Goal: Transaction & Acquisition: Download file/media

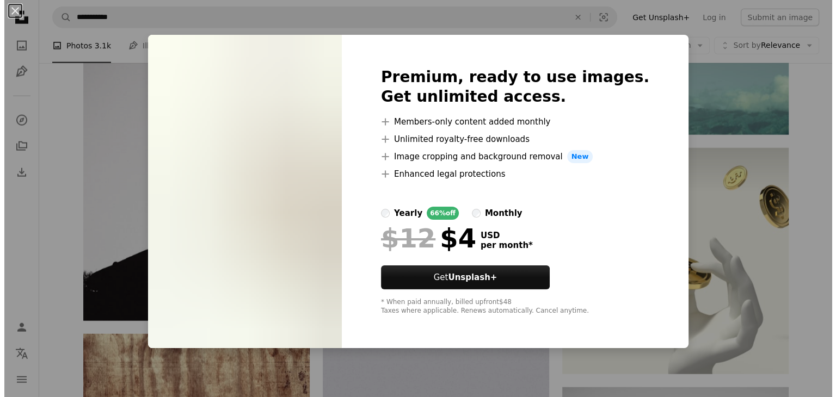
scroll to position [19384, 0]
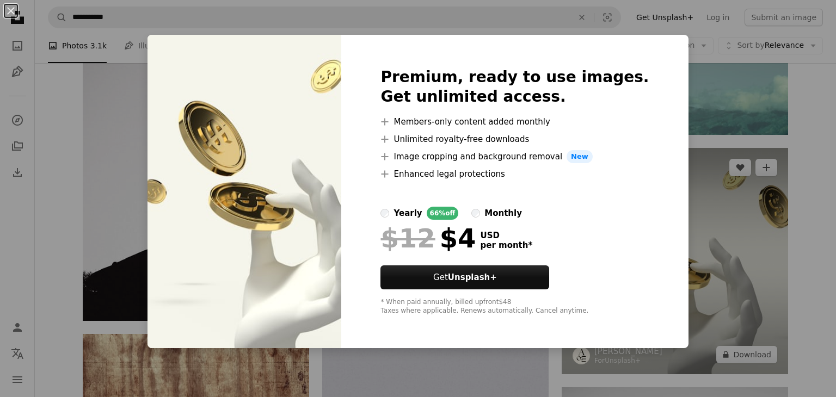
drag, startPoint x: 740, startPoint y: 97, endPoint x: 739, endPoint y: 271, distance: 174.2
click at [741, 99] on div "An X shape Premium, ready to use images. Get unlimited access. A plus sign Memb…" at bounding box center [418, 198] width 836 height 397
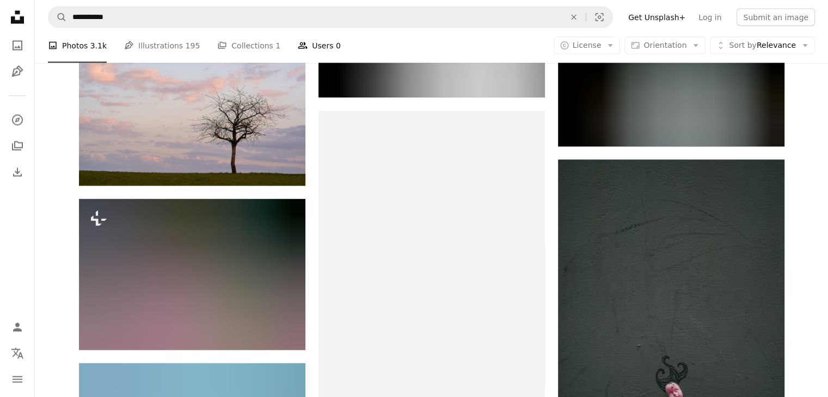
scroll to position [27334, 0]
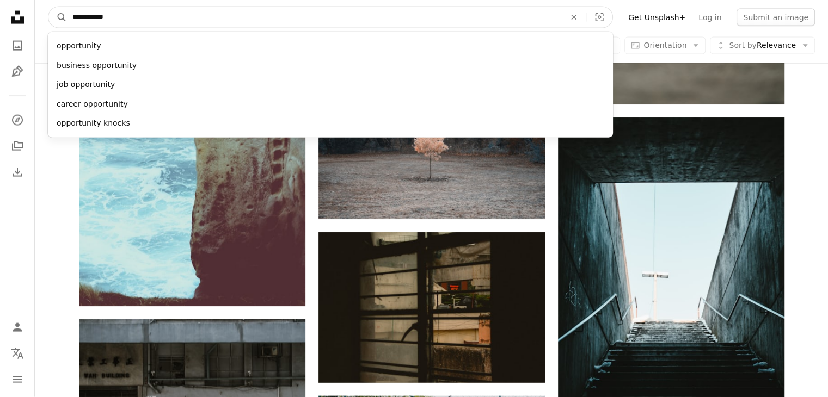
drag, startPoint x: 150, startPoint y: 10, endPoint x: 0, endPoint y: 43, distance: 153.3
type input "*****"
click button "A magnifying glass" at bounding box center [57, 17] width 19 height 21
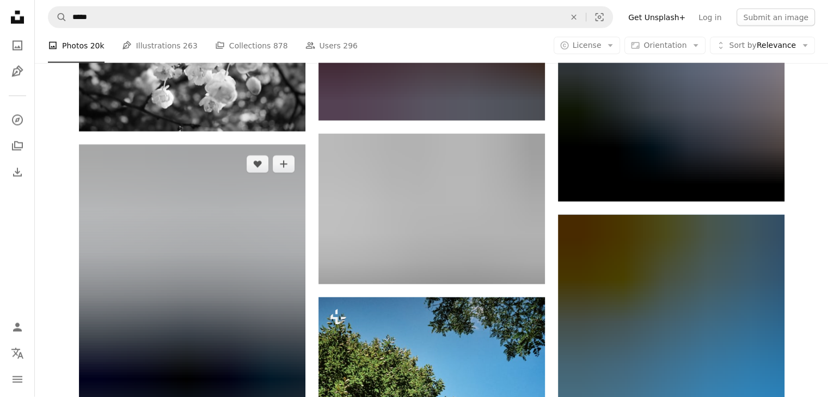
scroll to position [56192, 0]
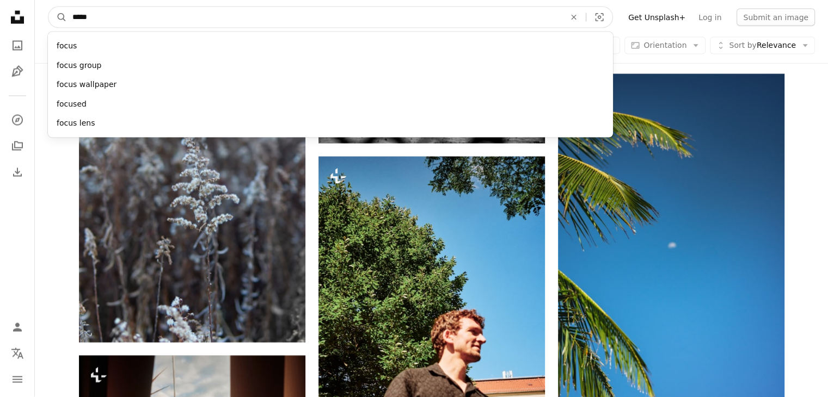
drag, startPoint x: 97, startPoint y: 17, endPoint x: 26, endPoint y: -3, distance: 74.1
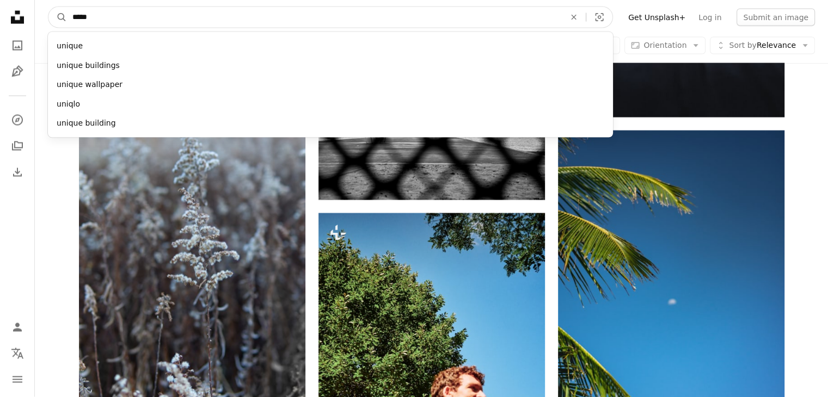
type input "******"
click button "A magnifying glass" at bounding box center [57, 17] width 19 height 21
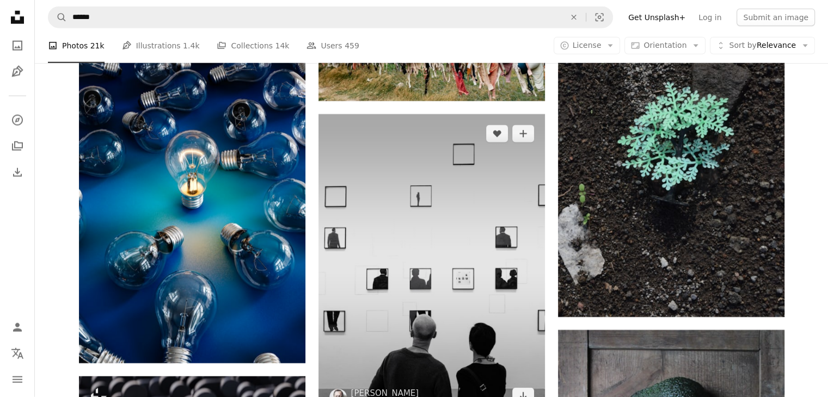
scroll to position [2777, 0]
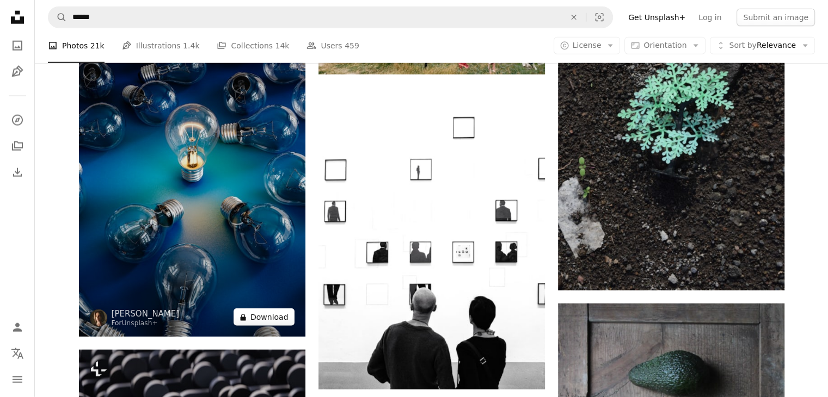
click at [279, 316] on button "A lock Download" at bounding box center [264, 317] width 61 height 17
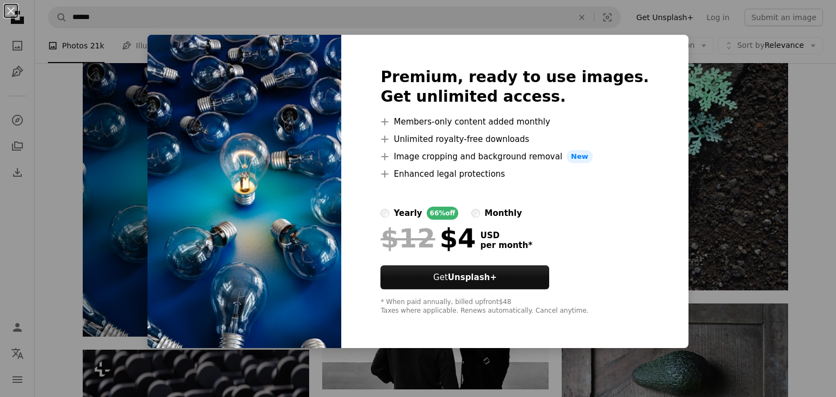
click at [732, 140] on div "An X shape Premium, ready to use images. Get unlimited access. A plus sign Memb…" at bounding box center [418, 198] width 836 height 397
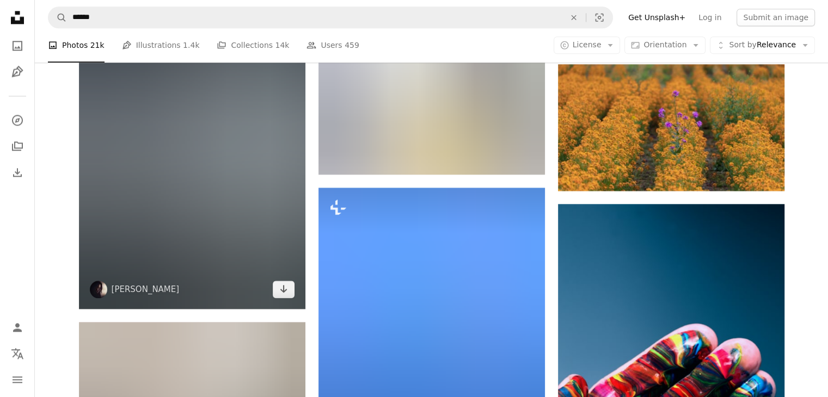
scroll to position [1470, 0]
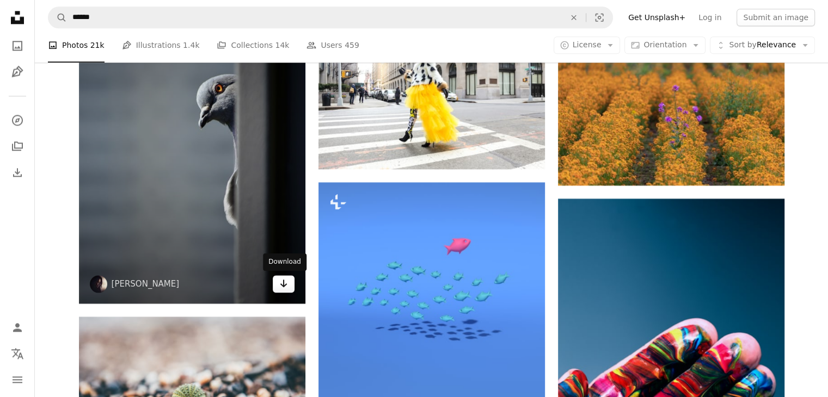
click at [285, 283] on icon "Arrow pointing down" at bounding box center [283, 283] width 9 height 13
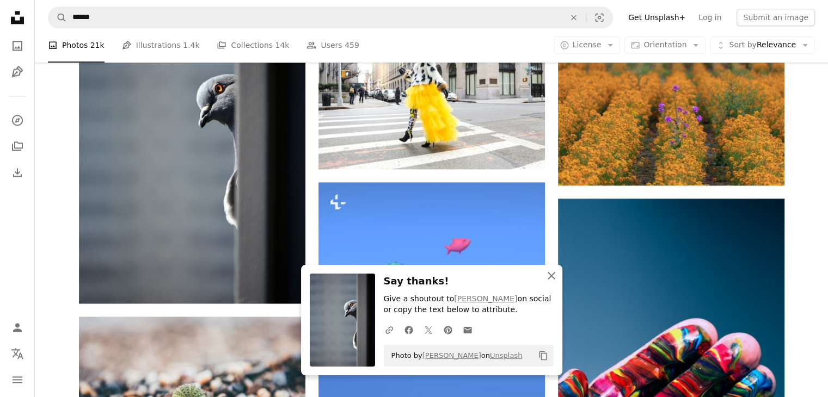
click at [552, 273] on icon "An X shape" at bounding box center [551, 276] width 13 height 13
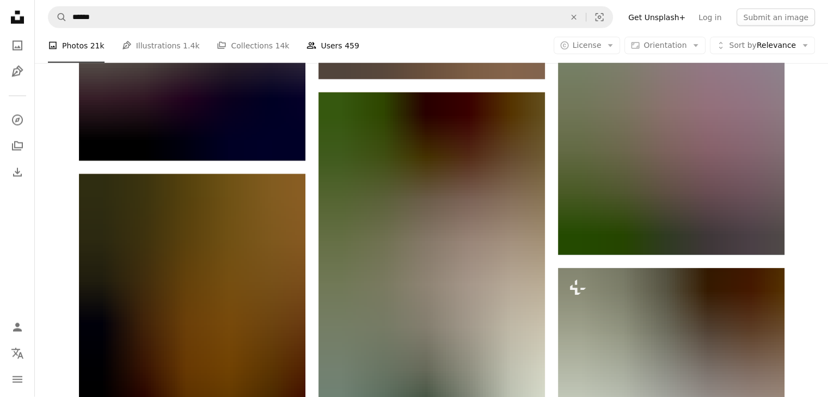
scroll to position [31744, 0]
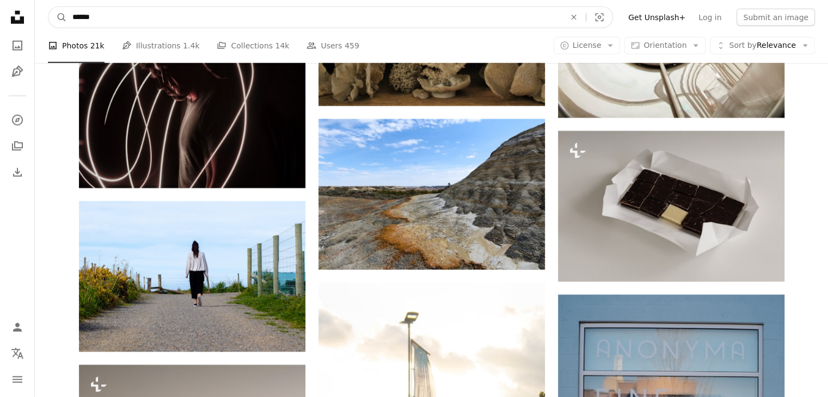
drag, startPoint x: 108, startPoint y: 20, endPoint x: 0, endPoint y: 40, distance: 109.7
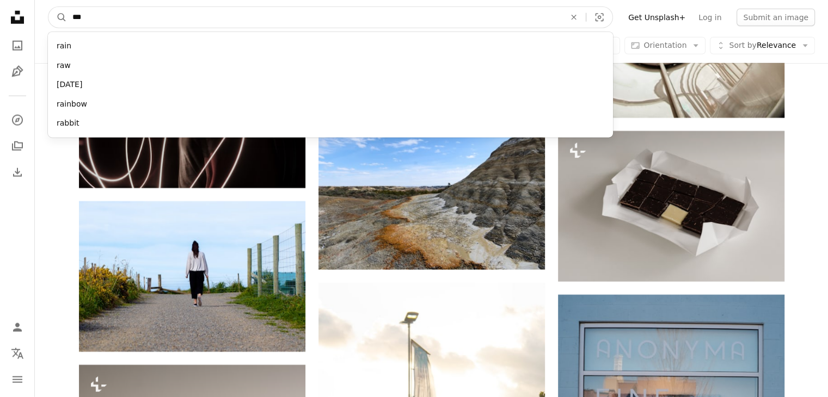
type input "****"
click button "A magnifying glass" at bounding box center [57, 17] width 19 height 21
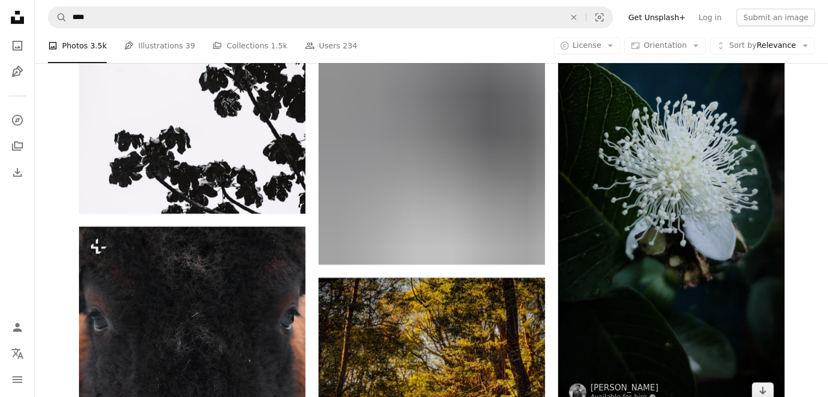
scroll to position [3866, 0]
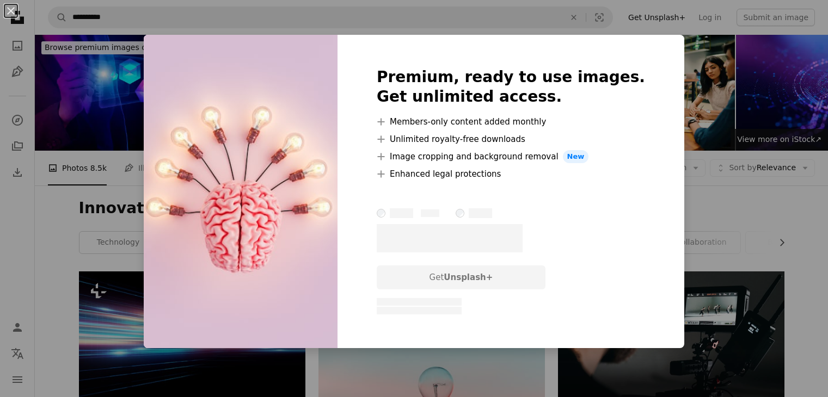
scroll to position [1906, 0]
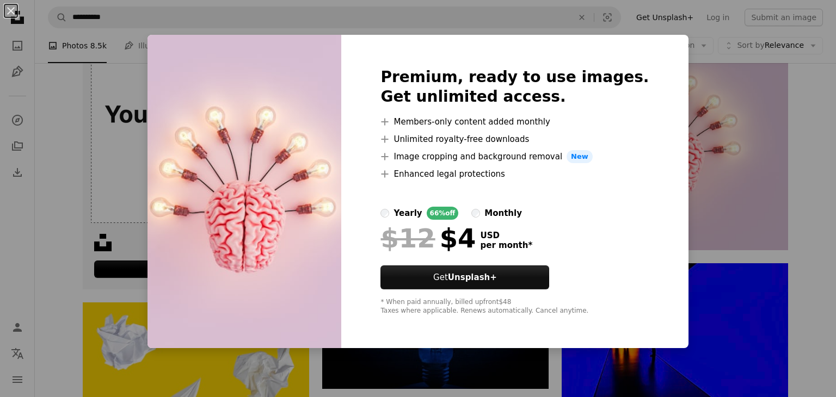
click at [807, 194] on div "An X shape Premium, ready to use images. Get unlimited access. A plus sign Memb…" at bounding box center [418, 198] width 836 height 397
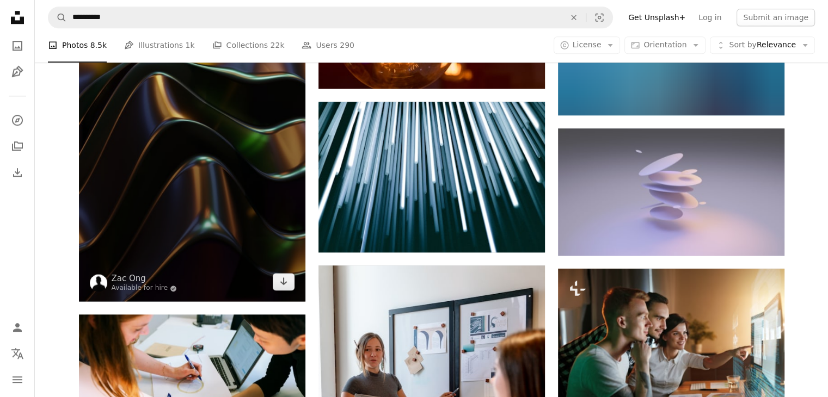
scroll to position [9311, 0]
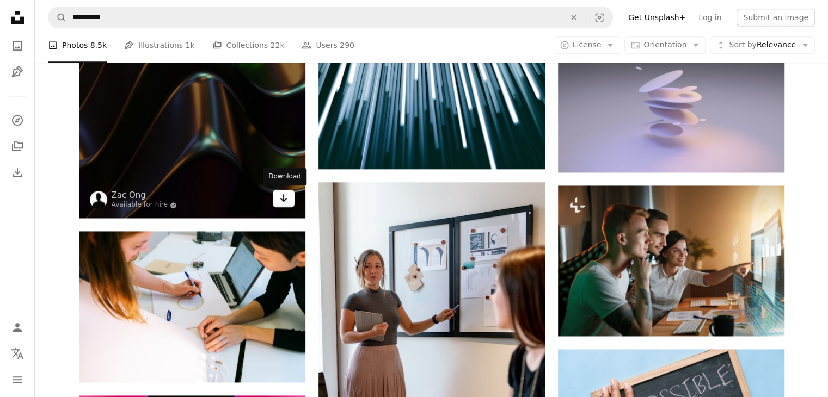
click at [288, 192] on link "Arrow pointing down" at bounding box center [284, 198] width 22 height 17
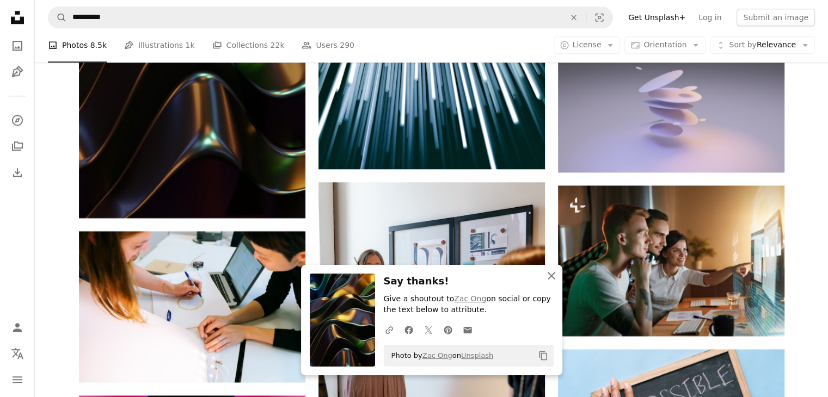
click at [552, 277] on icon "button" at bounding box center [552, 276] width 8 height 8
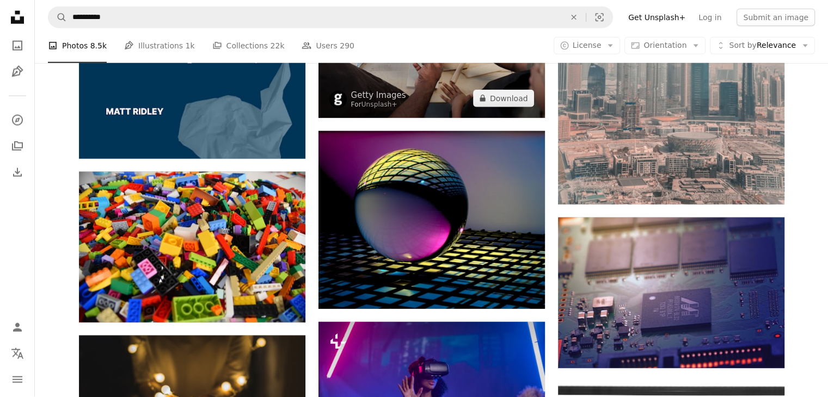
scroll to position [15028, 0]
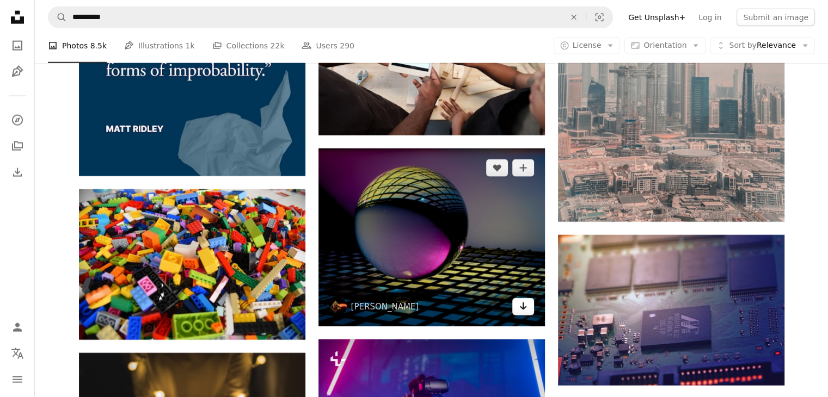
click at [523, 303] on icon "Arrow pointing down" at bounding box center [523, 306] width 9 height 13
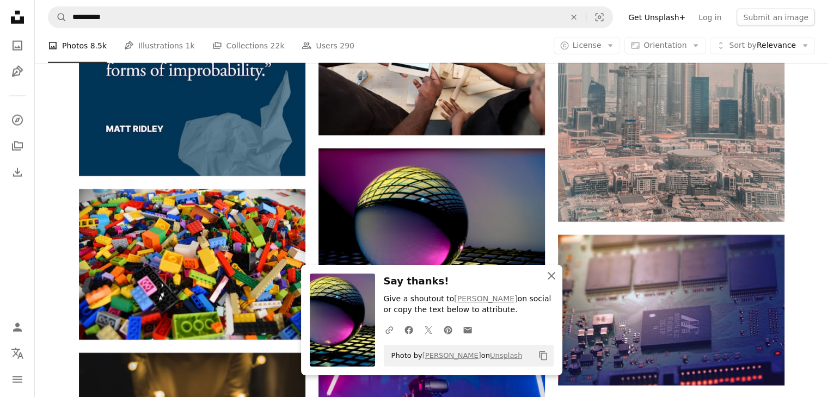
click at [553, 272] on icon "An X shape" at bounding box center [551, 276] width 13 height 13
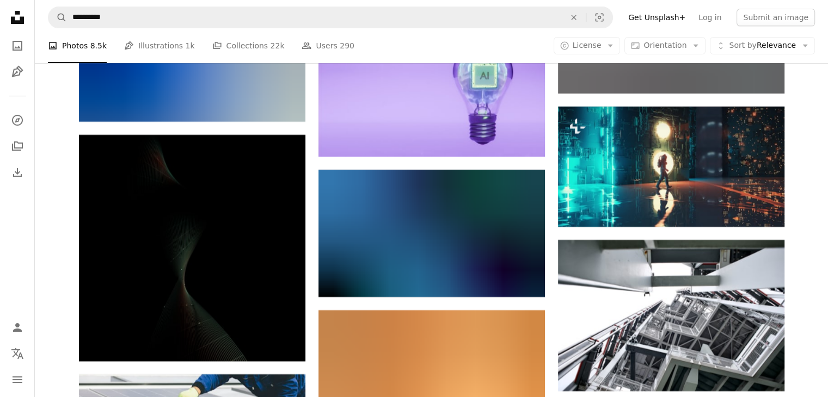
scroll to position [46226, 0]
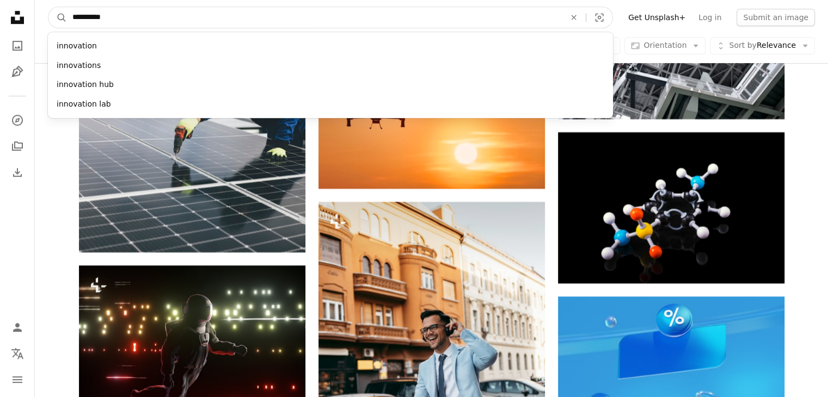
drag, startPoint x: 118, startPoint y: 17, endPoint x: 0, endPoint y: 22, distance: 117.7
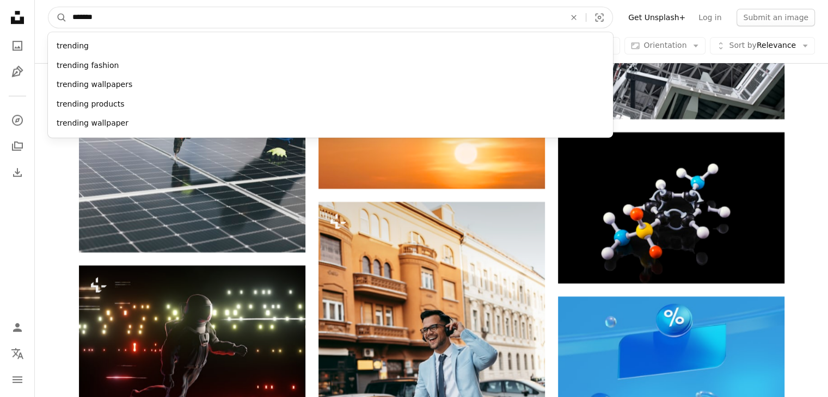
type input "********"
click button "A magnifying glass" at bounding box center [57, 17] width 19 height 21
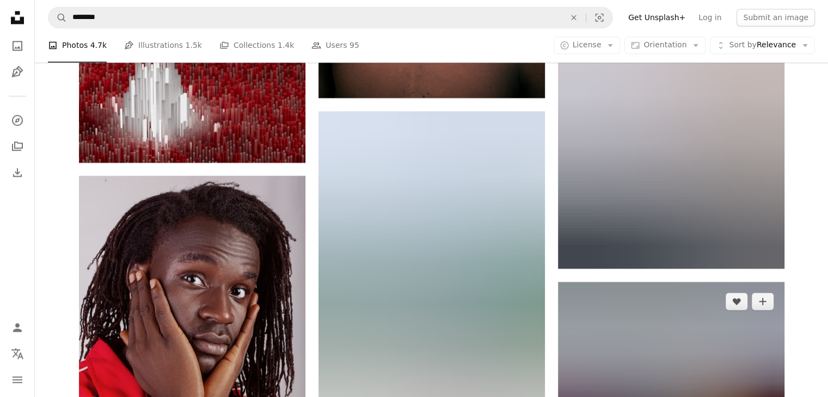
scroll to position [26789, 0]
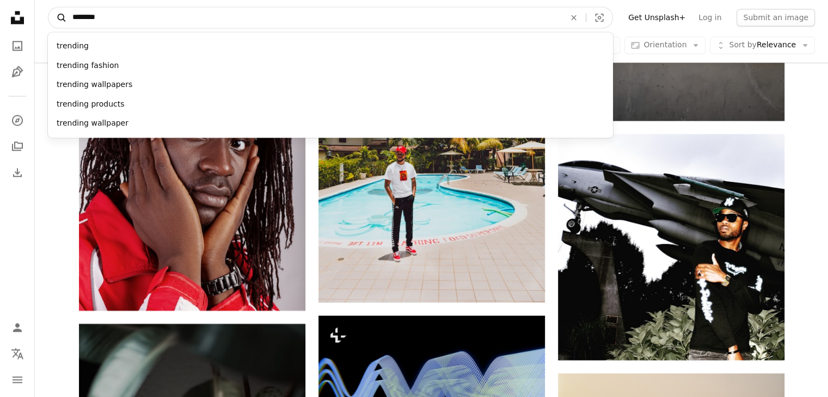
drag, startPoint x: 114, startPoint y: 17, endPoint x: 53, endPoint y: 13, distance: 61.1
click at [53, 13] on form "A magnifying glass ******** trending trending fashion trending wallpapers trend…" at bounding box center [330, 18] width 565 height 22
type input "******"
click at [48, 7] on button "A magnifying glass" at bounding box center [57, 17] width 19 height 21
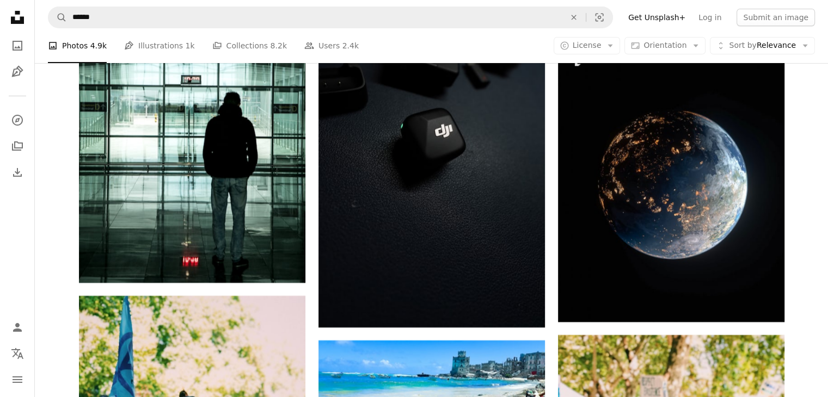
scroll to position [16335, 0]
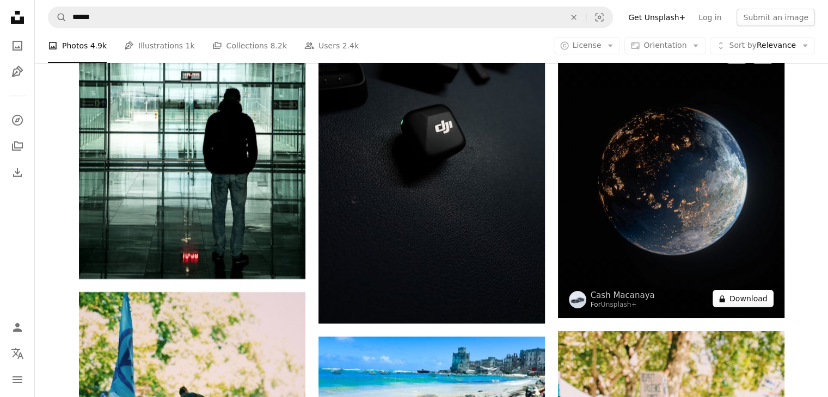
click at [752, 300] on button "A lock Download" at bounding box center [743, 298] width 61 height 17
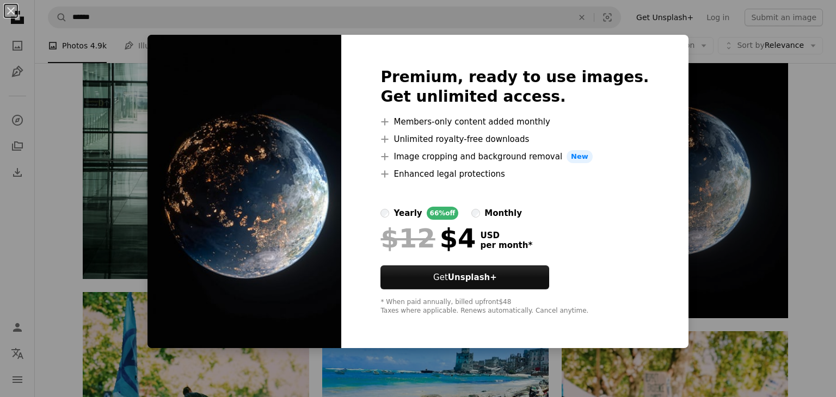
click at [806, 132] on div "An X shape Premium, ready to use images. Get unlimited access. A plus sign Memb…" at bounding box center [418, 198] width 836 height 397
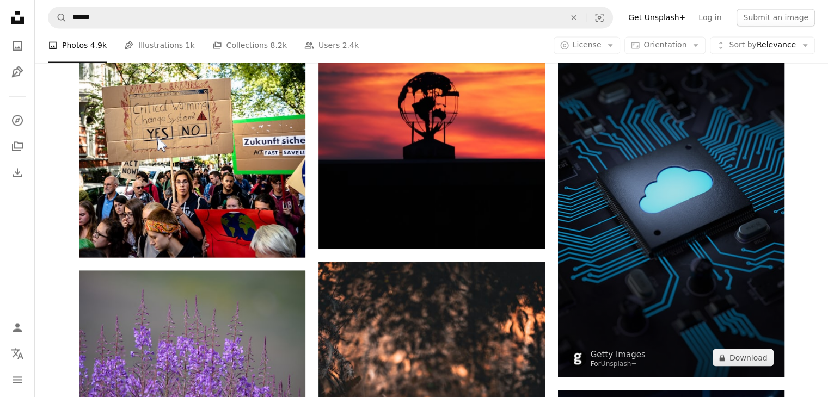
scroll to position [26680, 0]
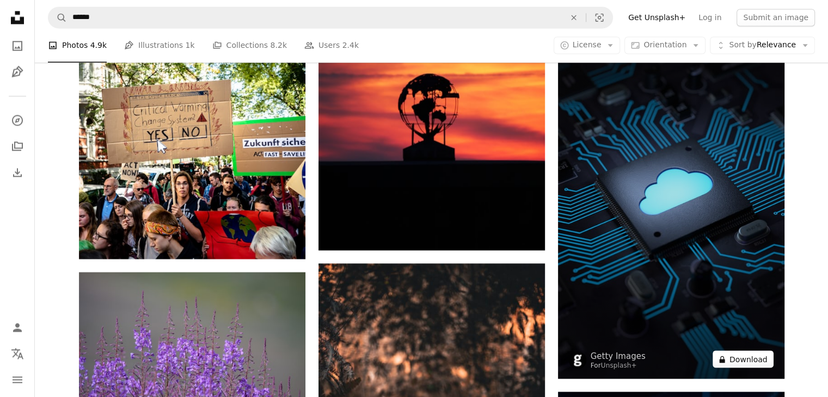
click at [754, 360] on button "A lock Download" at bounding box center [743, 359] width 61 height 17
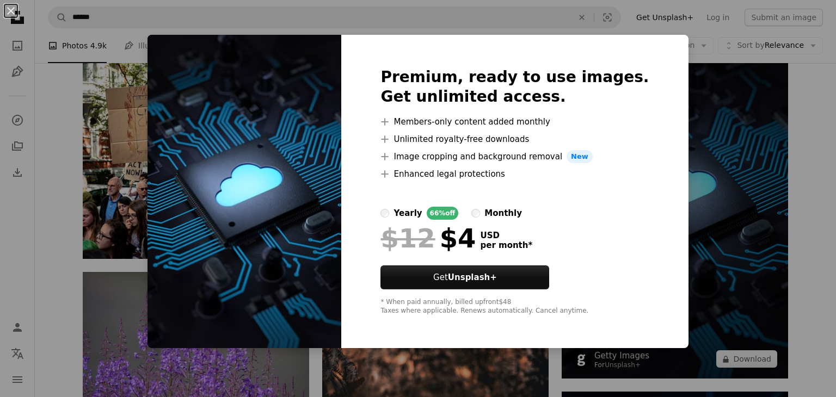
drag, startPoint x: 683, startPoint y: 38, endPoint x: 686, endPoint y: 108, distance: 70.8
click at [683, 39] on div "An X shape Premium, ready to use images. Get unlimited access. A plus sign Memb…" at bounding box center [418, 198] width 836 height 397
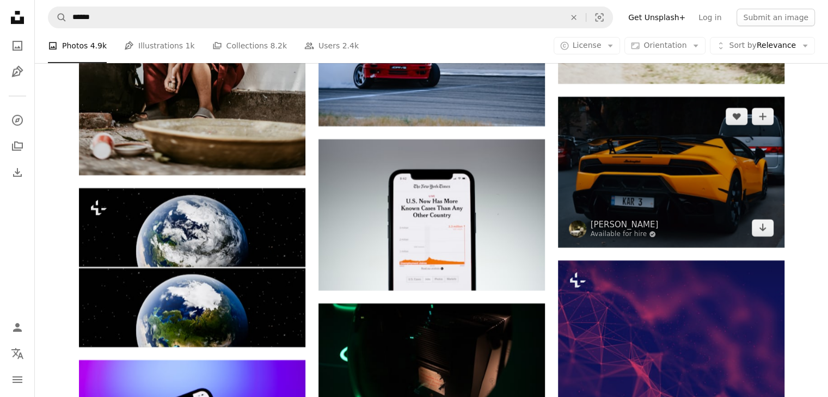
scroll to position [42066, 0]
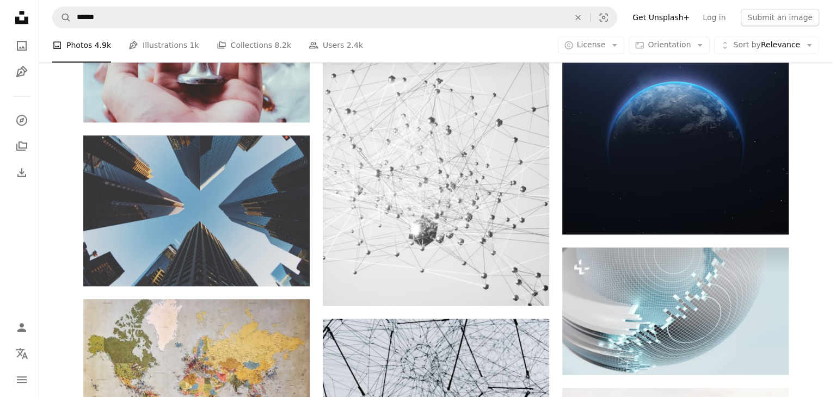
scroll to position [980, 0]
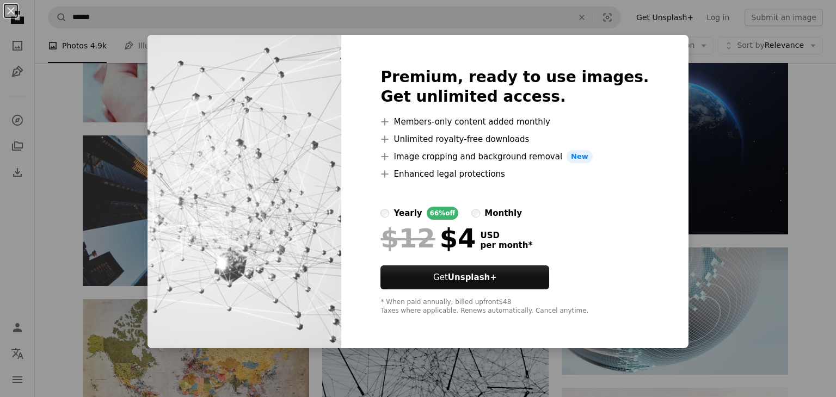
click at [811, 109] on div "An X shape Premium, ready to use images. Get unlimited access. A plus sign Memb…" at bounding box center [418, 198] width 836 height 397
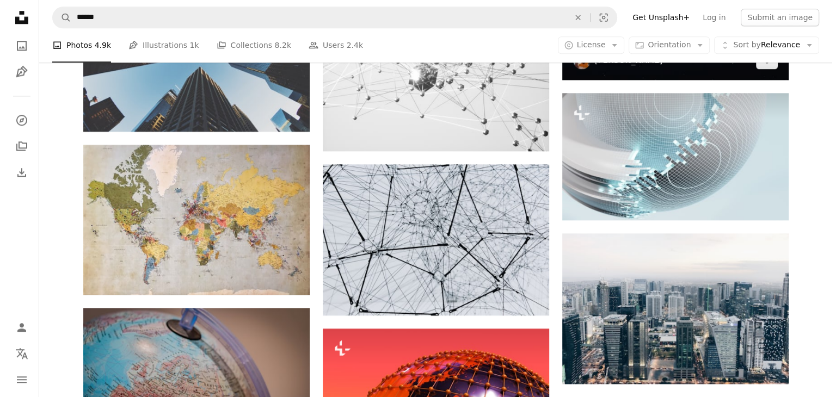
scroll to position [1143, 0]
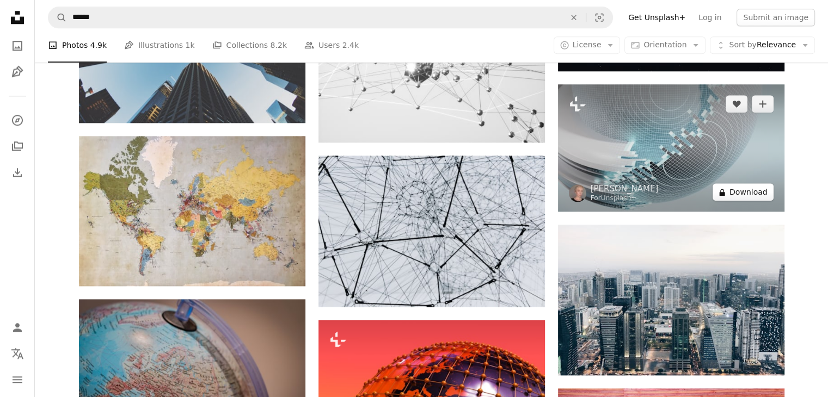
click at [747, 195] on button "A lock Download" at bounding box center [743, 191] width 61 height 17
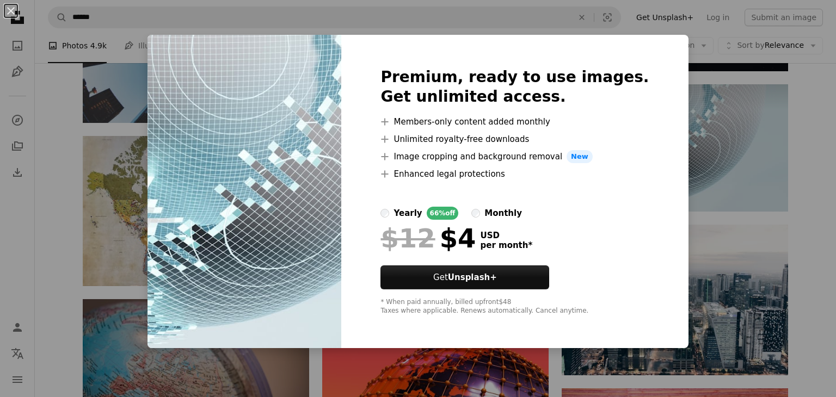
drag, startPoint x: 806, startPoint y: 156, endPoint x: 480, endPoint y: 207, distance: 329.6
click at [806, 157] on div "An X shape Premium, ready to use images. Get unlimited access. A plus sign Memb…" at bounding box center [418, 198] width 836 height 397
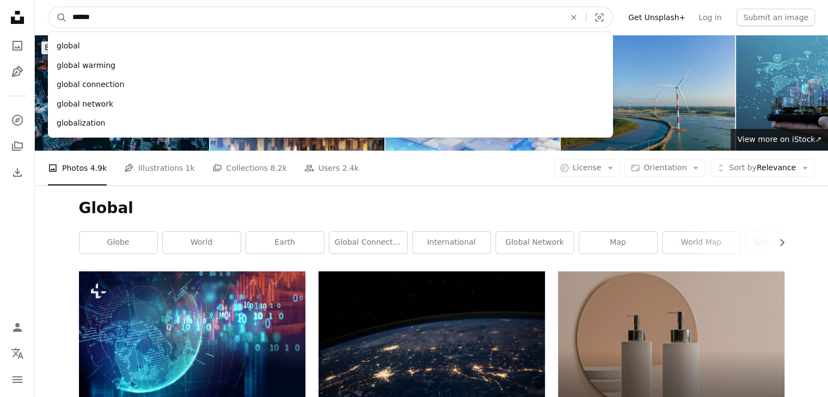
drag, startPoint x: 103, startPoint y: 13, endPoint x: 45, endPoint y: 21, distance: 58.9
click at [45, 21] on nav "A magnifying glass ****** global global warming global connection global networ…" at bounding box center [431, 17] width 793 height 35
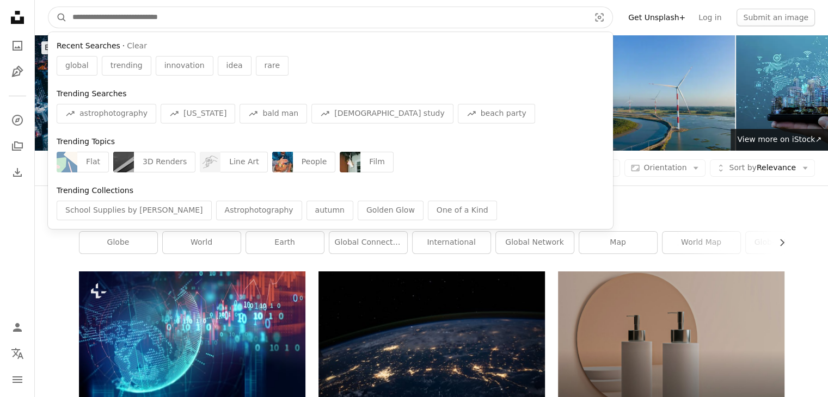
click at [84, 18] on input "Find visuals sitewide" at bounding box center [326, 17] width 519 height 21
drag, startPoint x: 183, startPoint y: 18, endPoint x: 94, endPoint y: 7, distance: 89.5
click at [95, 7] on input "Find visuals sitewide" at bounding box center [326, 17] width 519 height 21
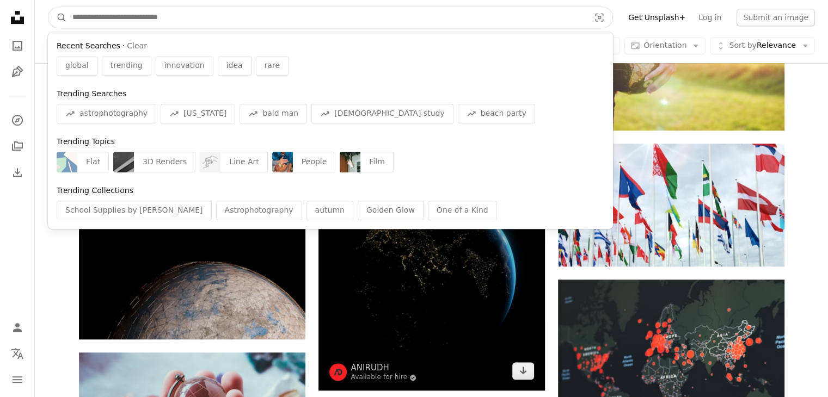
scroll to position [599, 0]
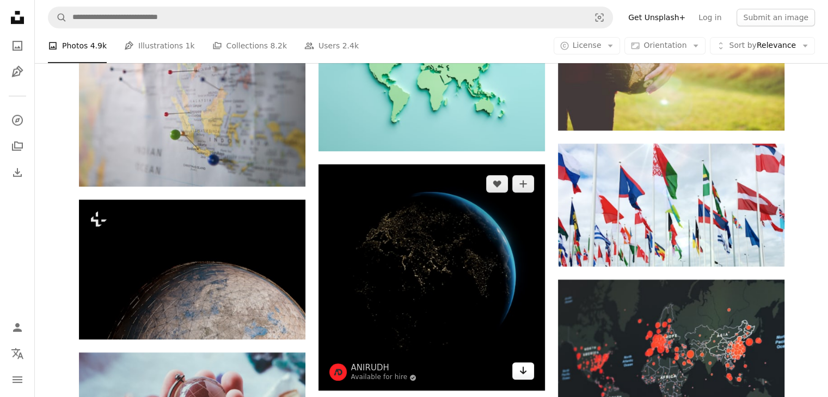
click at [525, 367] on icon "Arrow pointing down" at bounding box center [523, 370] width 9 height 13
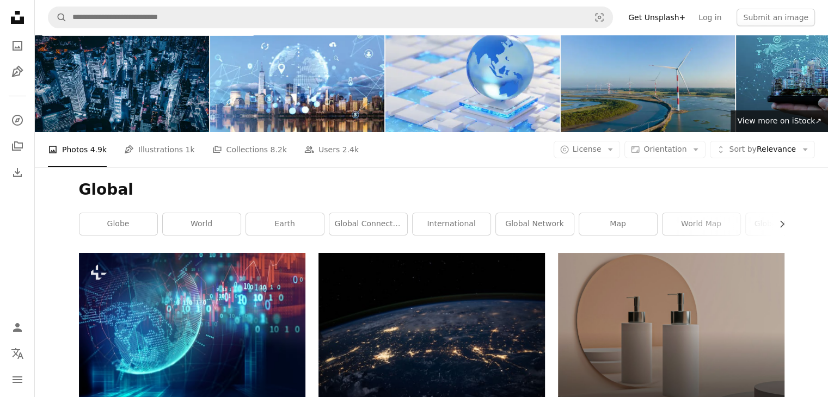
scroll to position [0, 0]
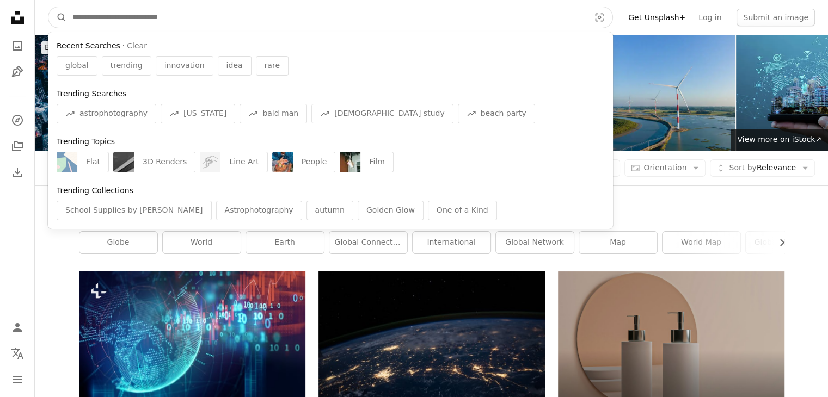
click at [194, 16] on input "Find visuals sitewide" at bounding box center [326, 17] width 519 height 21
click at [129, 16] on input "Find visuals sitewide" at bounding box center [326, 17] width 519 height 21
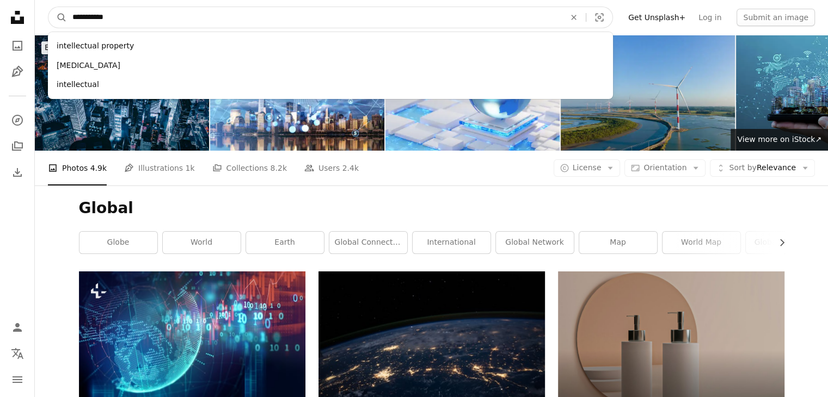
type input "**********"
click button "A magnifying glass" at bounding box center [57, 17] width 19 height 21
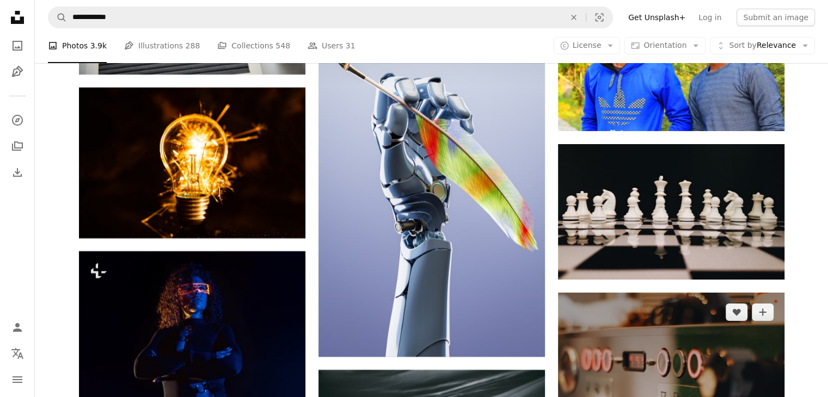
scroll to position [4138, 0]
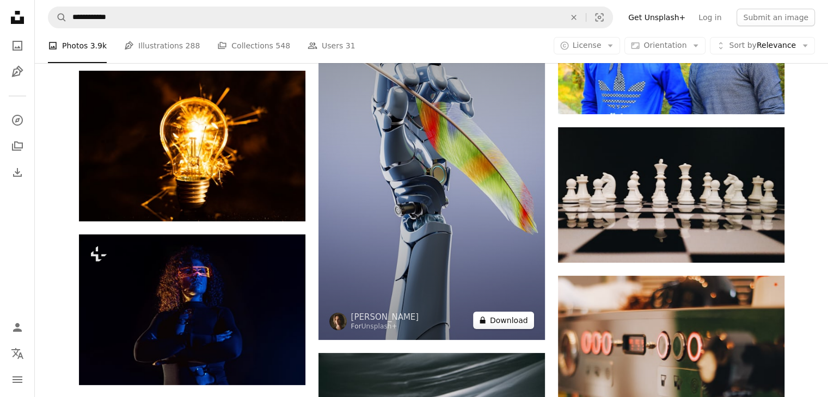
click at [524, 324] on button "A lock Download" at bounding box center [503, 320] width 61 height 17
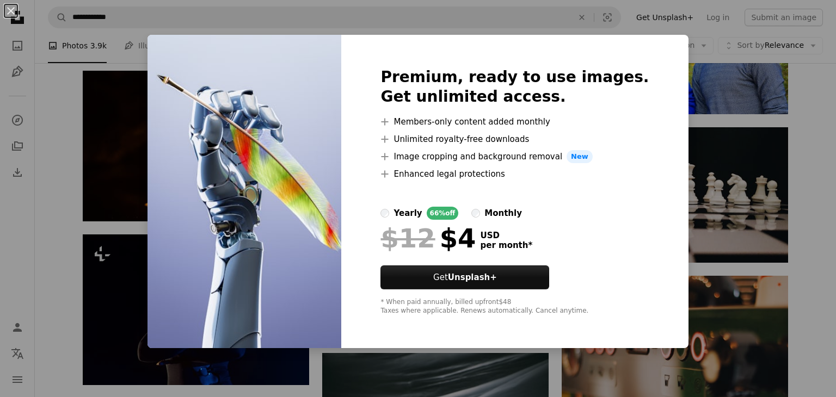
click at [805, 120] on div "An X shape Premium, ready to use images. Get unlimited access. A plus sign Memb…" at bounding box center [418, 198] width 836 height 397
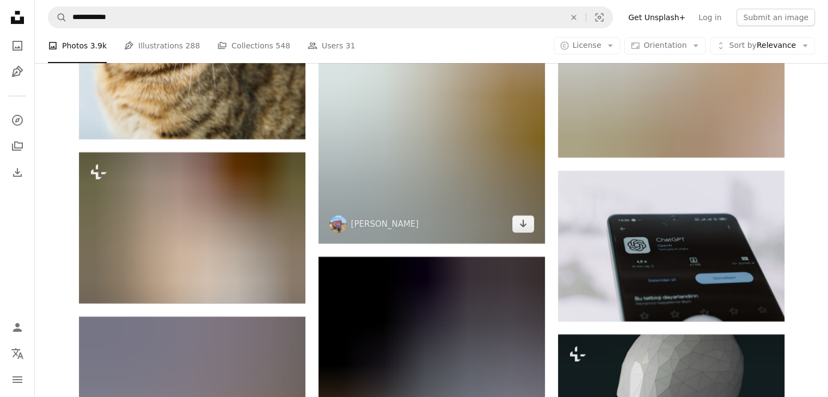
scroll to position [16820, 0]
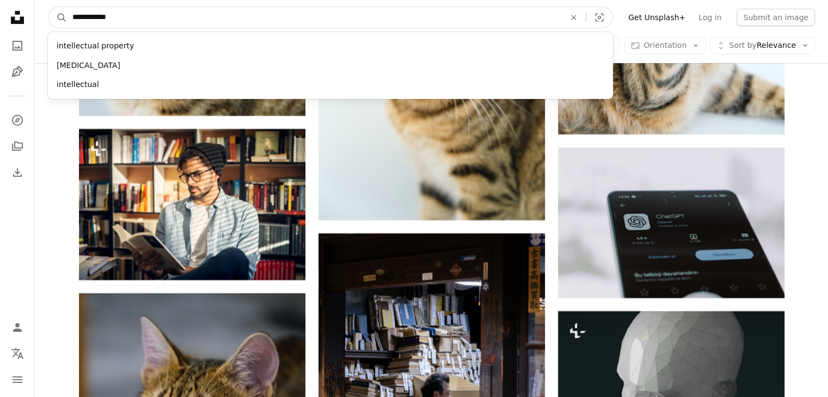
drag, startPoint x: 121, startPoint y: 16, endPoint x: 4, endPoint y: 46, distance: 120.2
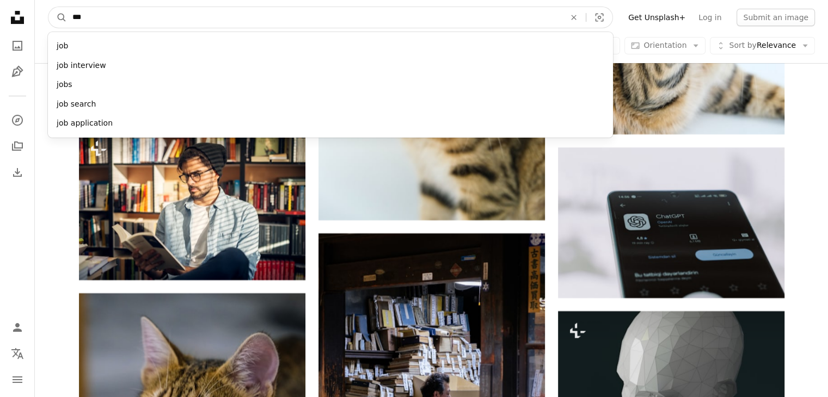
type input "***"
click at [48, 7] on button "A magnifying glass" at bounding box center [57, 17] width 19 height 21
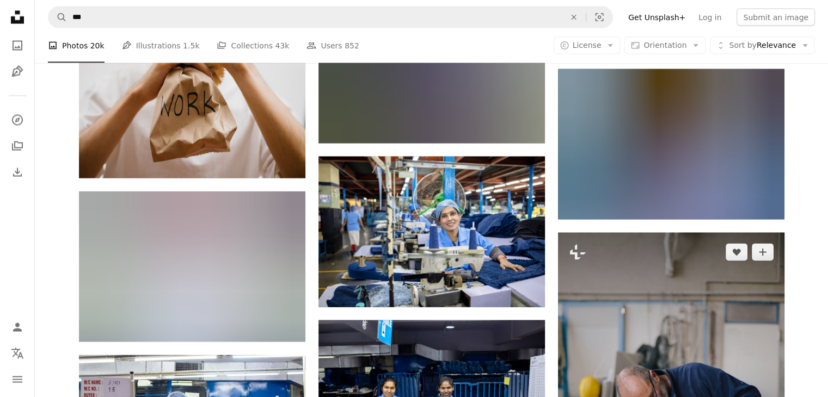
scroll to position [18948, 0]
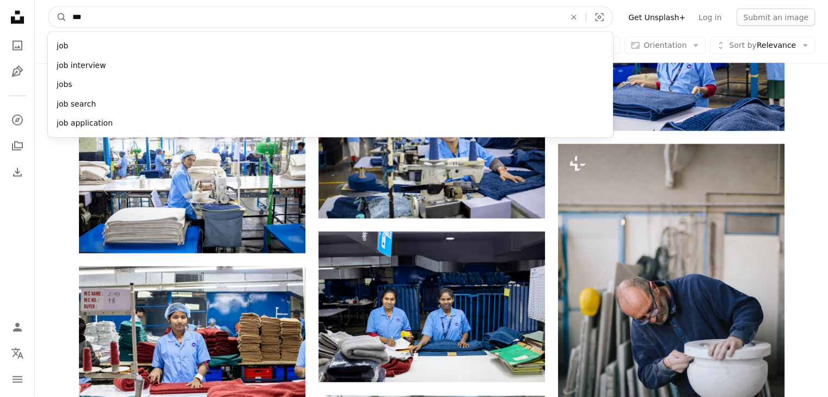
drag, startPoint x: 83, startPoint y: 13, endPoint x: 44, endPoint y: 24, distance: 41.2
click at [44, 24] on nav "A magnifying glass *** job job interview jobs job search job application An X s…" at bounding box center [431, 17] width 793 height 35
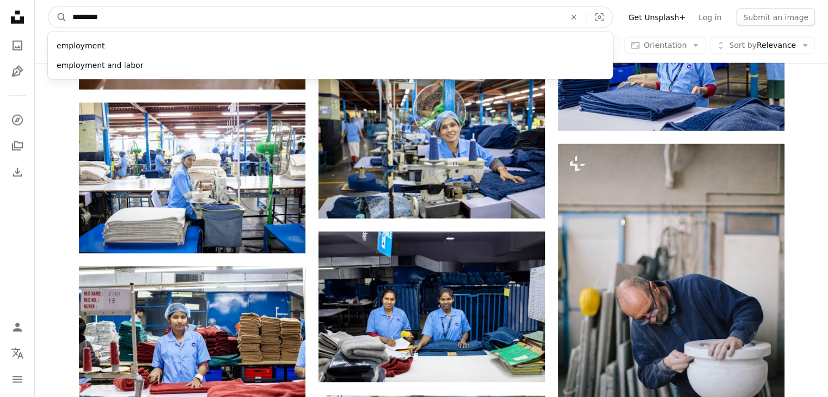
type input "**********"
click button "A magnifying glass" at bounding box center [57, 17] width 19 height 21
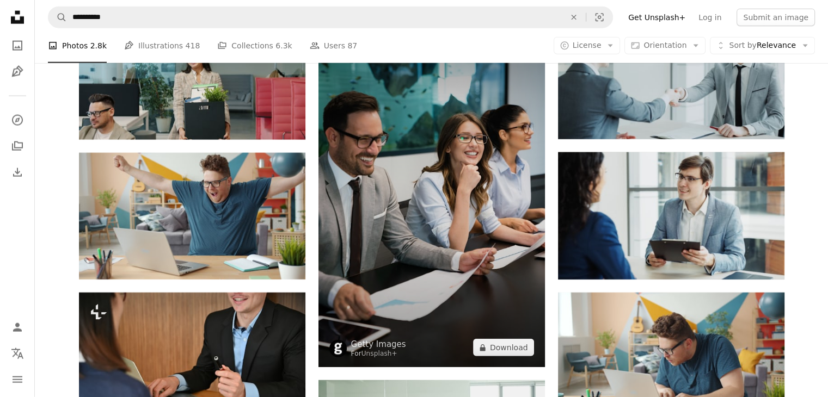
scroll to position [6806, 0]
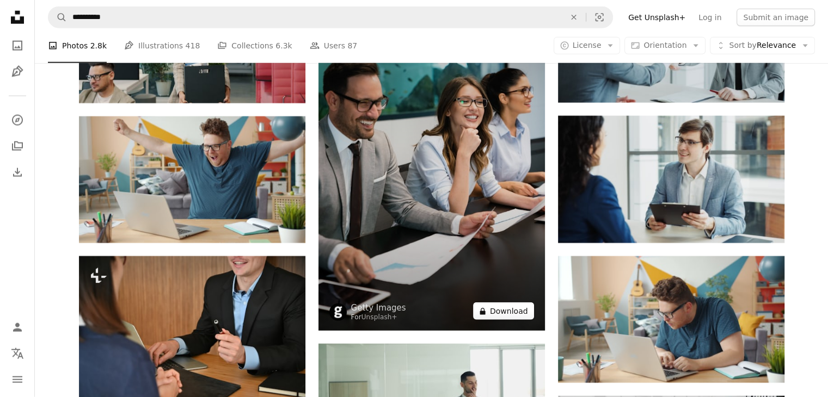
click at [525, 313] on button "A lock Download" at bounding box center [503, 311] width 61 height 17
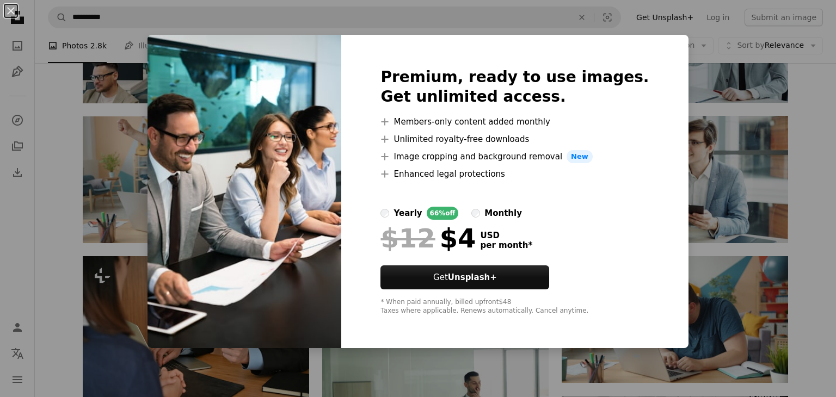
click at [815, 117] on div "An X shape Premium, ready to use images. Get unlimited access. A plus sign Memb…" at bounding box center [418, 198] width 836 height 397
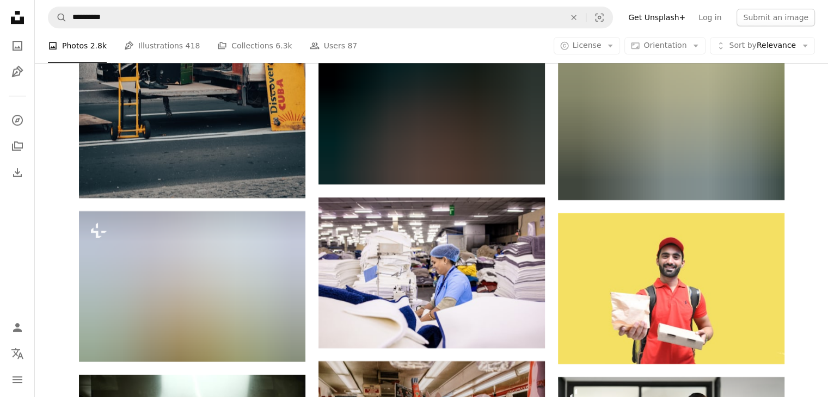
scroll to position [25482, 0]
